Goal: Navigation & Orientation: Understand site structure

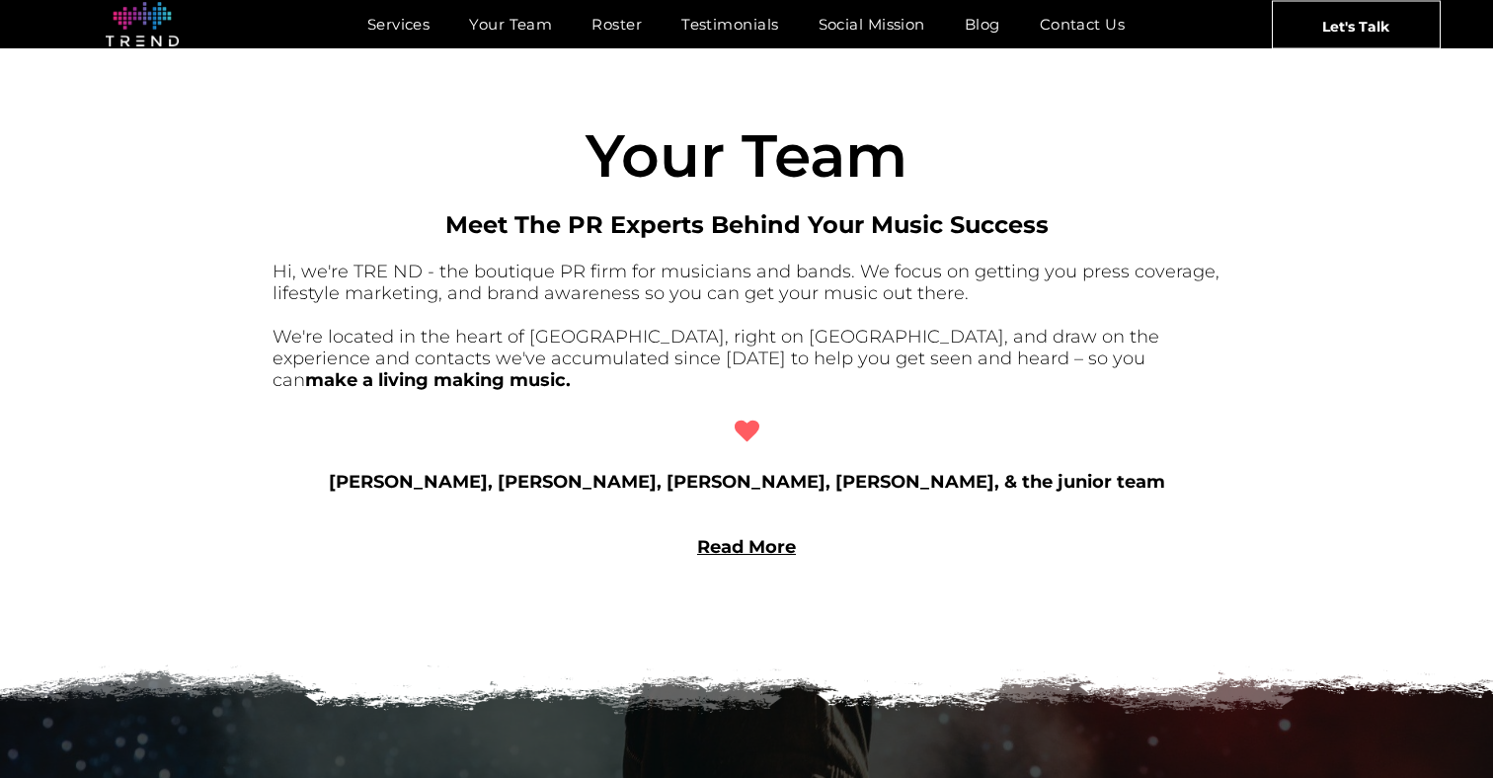
scroll to position [1504, 0]
click at [768, 537] on link "Read More" at bounding box center [746, 548] width 99 height 22
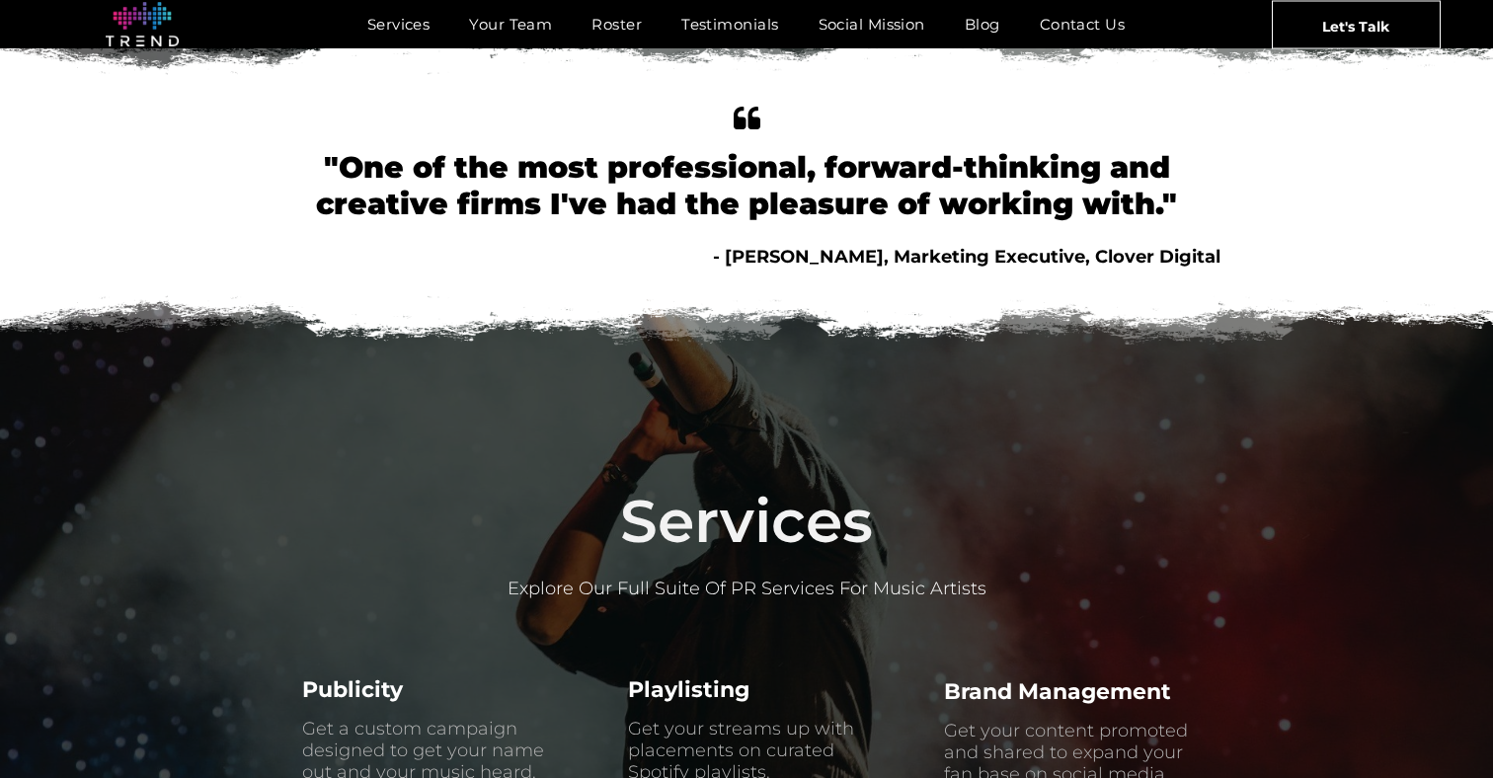
scroll to position [0, 0]
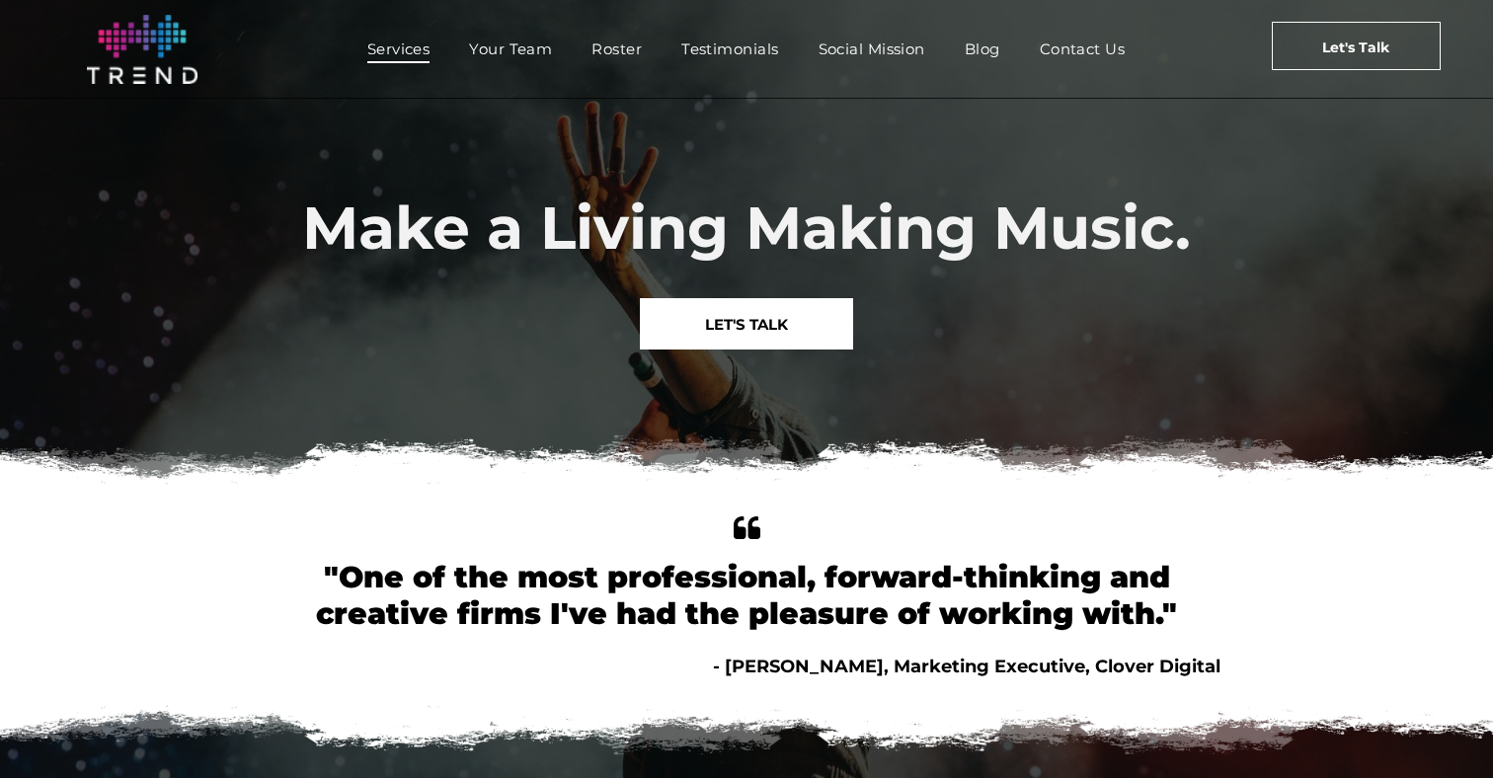
click at [412, 46] on span "Services" at bounding box center [398, 49] width 63 height 29
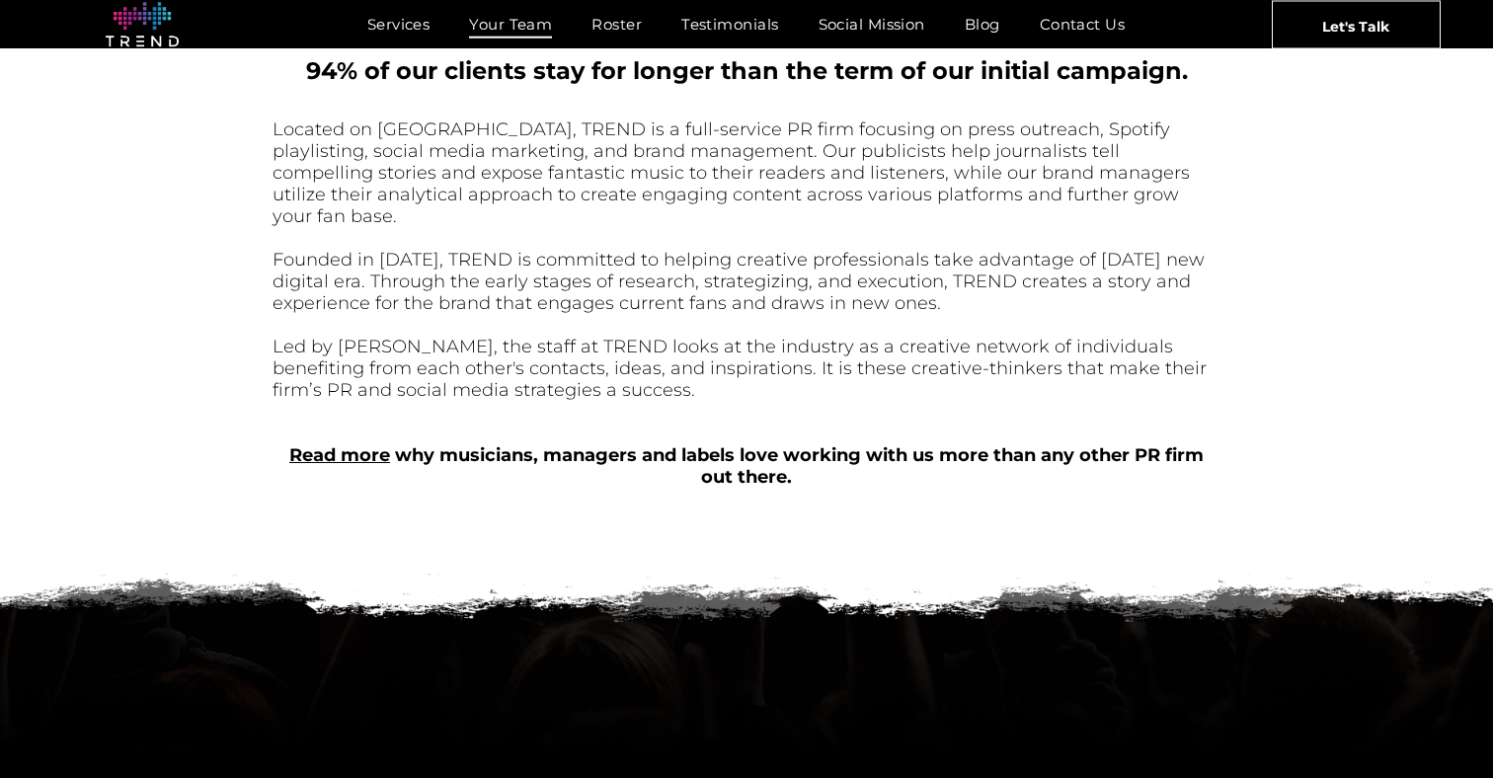
scroll to position [899, 0]
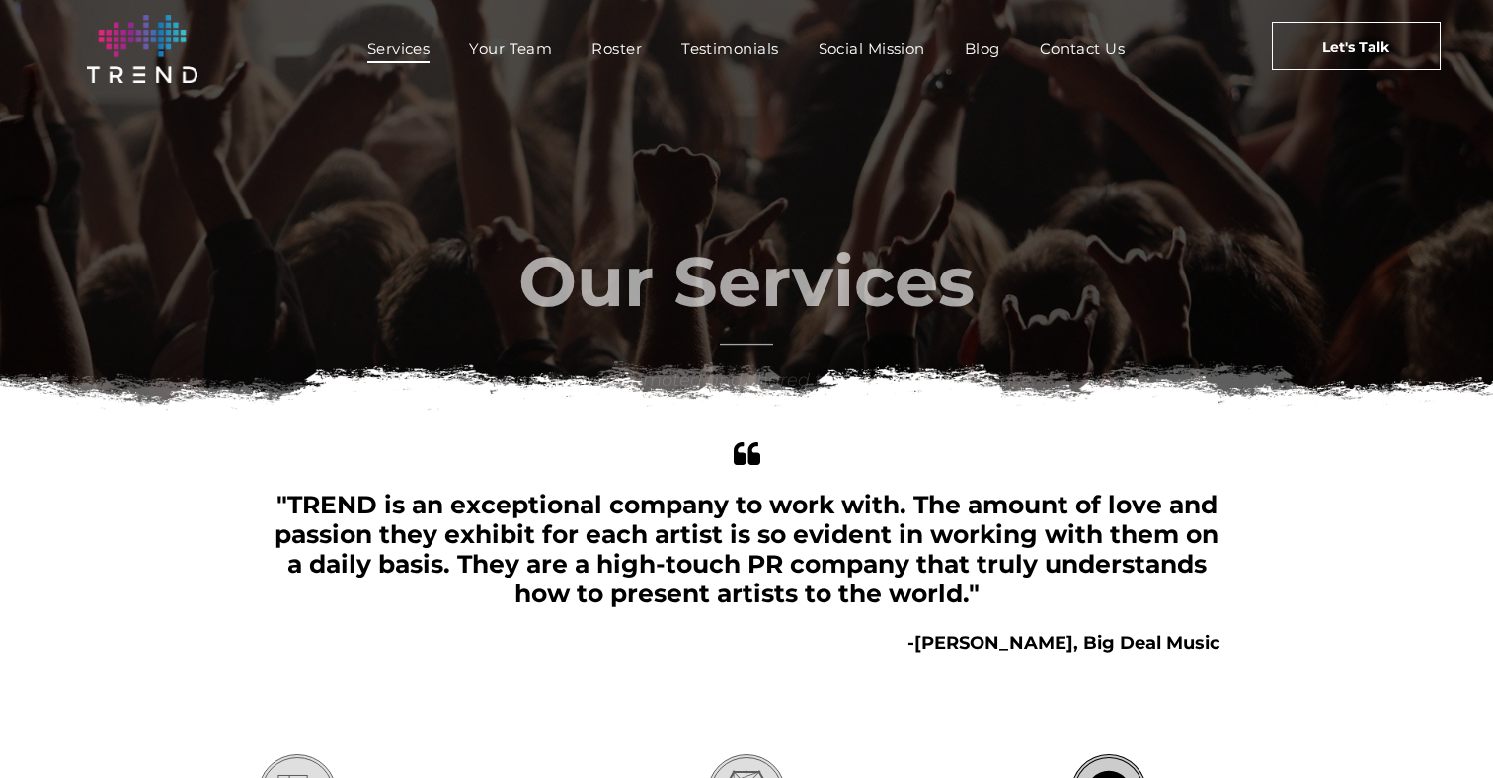
click at [489, 45] on span "Your Team" at bounding box center [510, 49] width 83 height 29
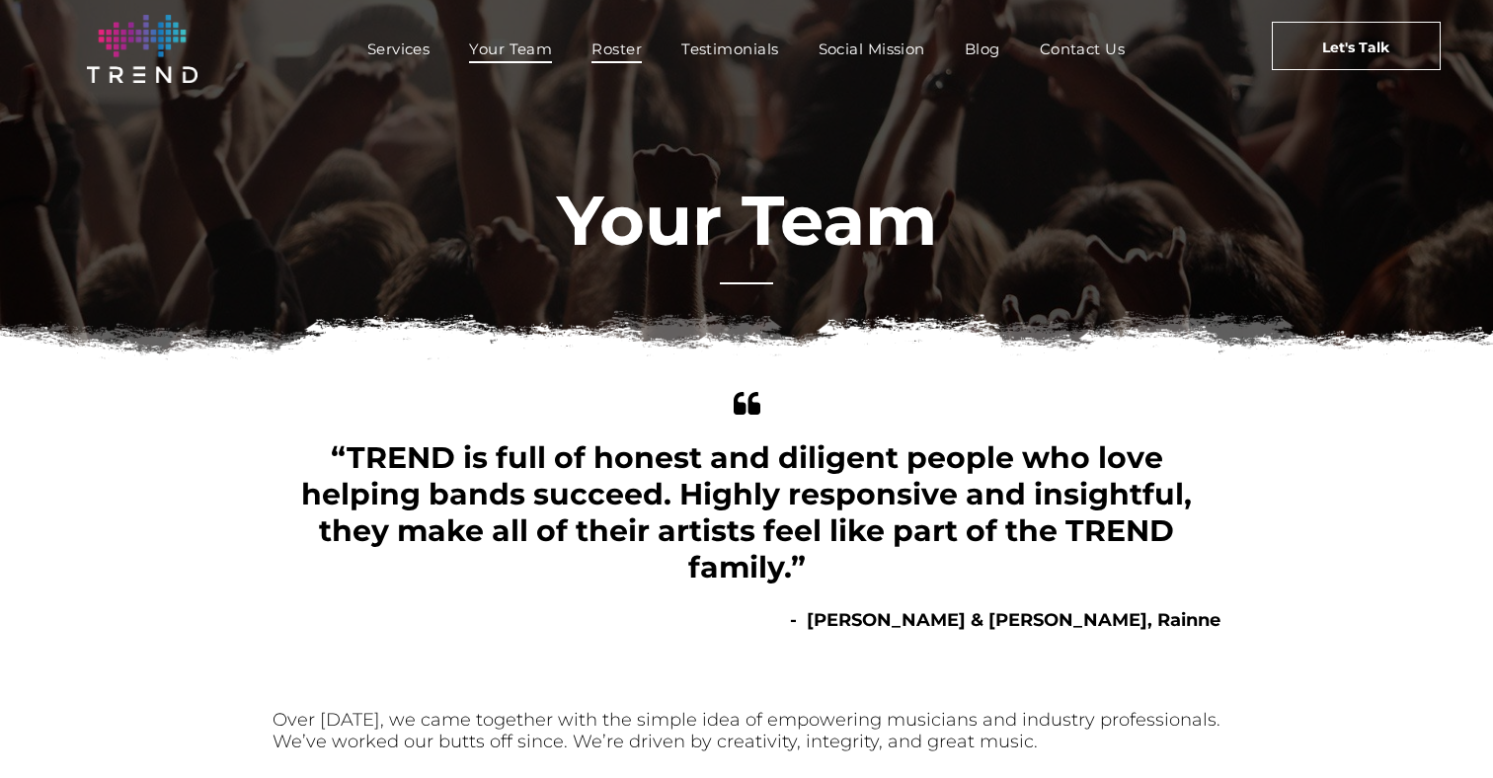
click at [621, 43] on span "Roster" at bounding box center [617, 49] width 50 height 29
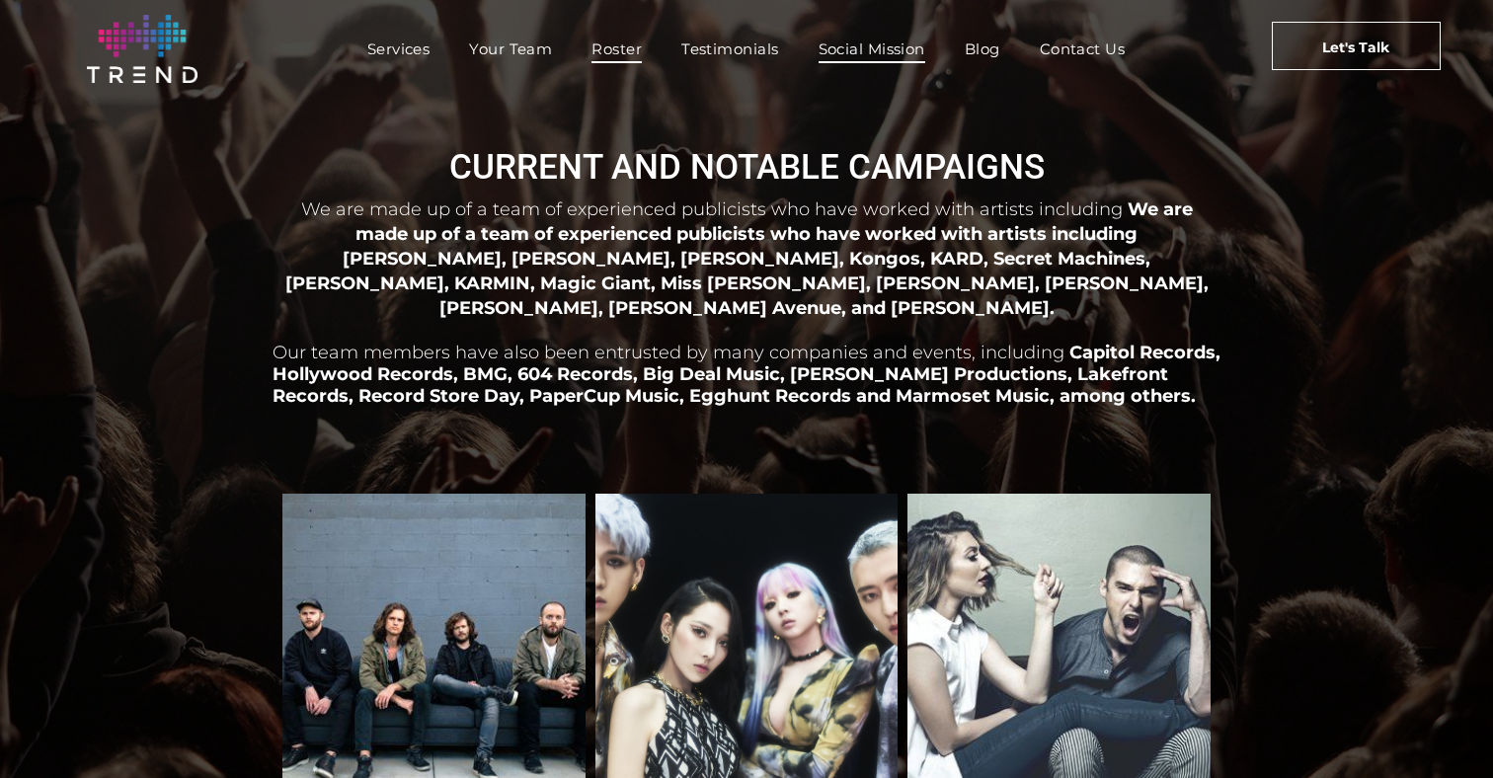
click at [880, 44] on span "Social Mission" at bounding box center [872, 49] width 107 height 29
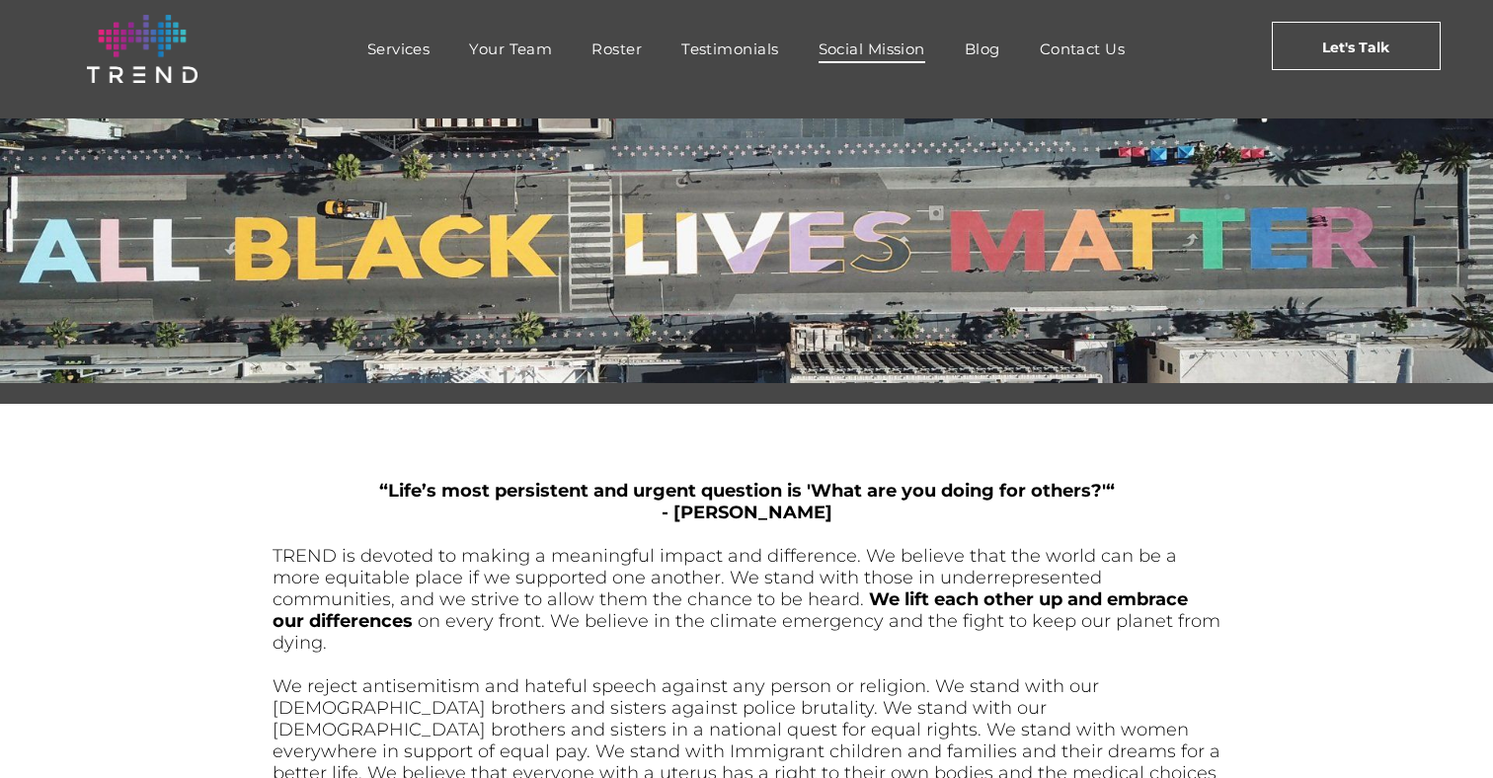
click at [161, 55] on img at bounding box center [142, 49] width 111 height 68
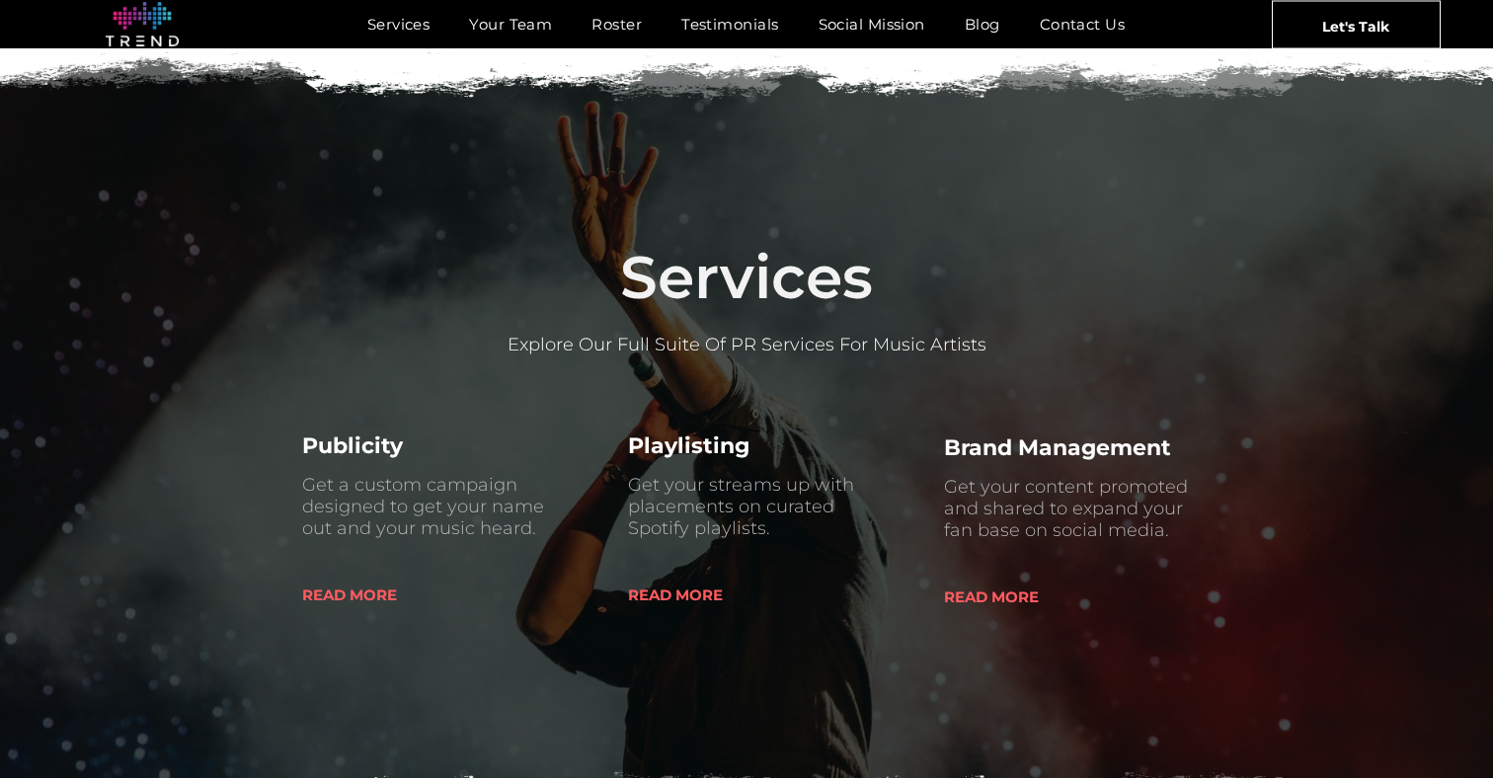
scroll to position [683, 0]
